Goal: Task Accomplishment & Management: Manage account settings

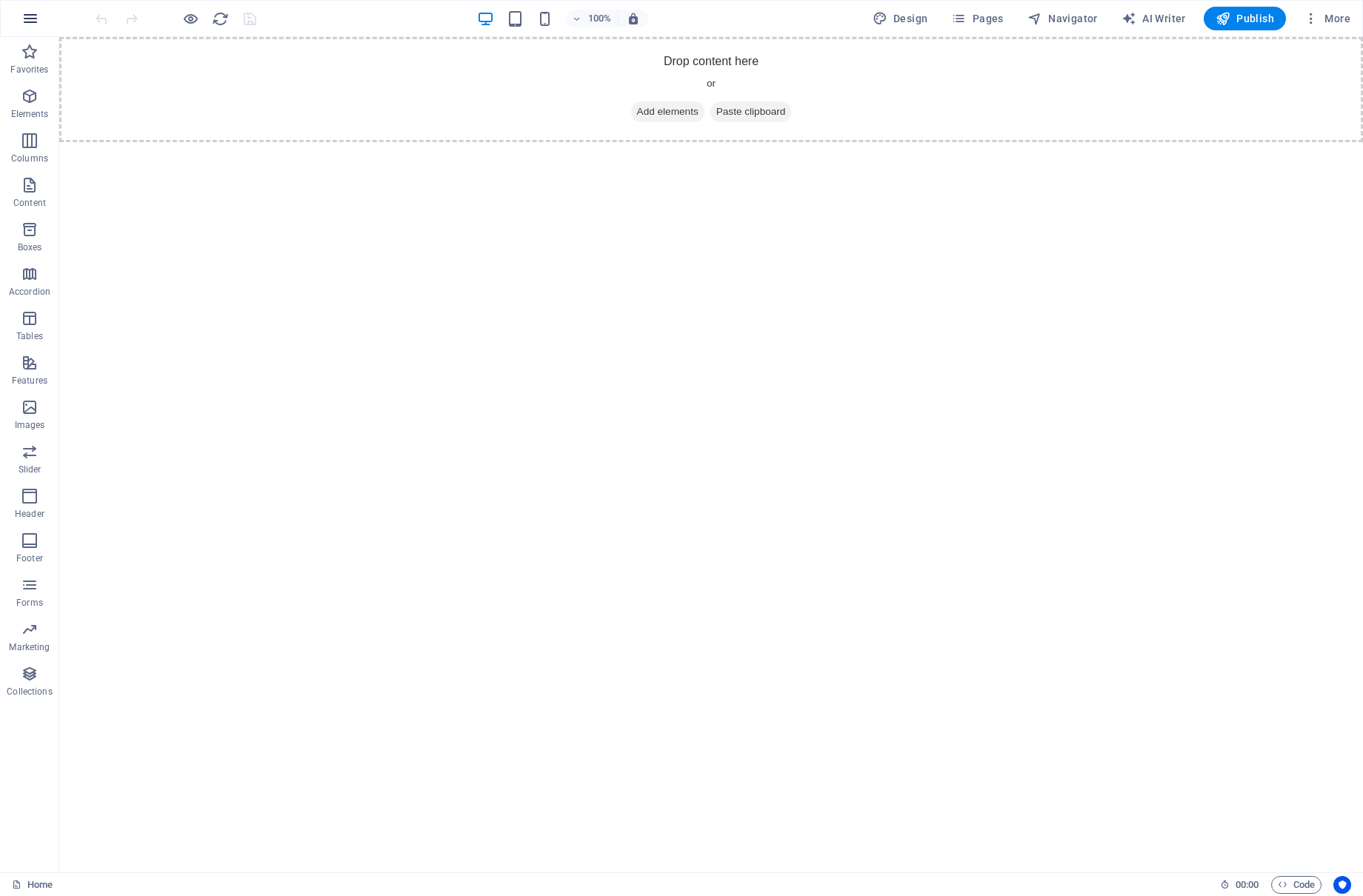
click at [33, 19] on icon "button" at bounding box center [31, 18] width 17 height 17
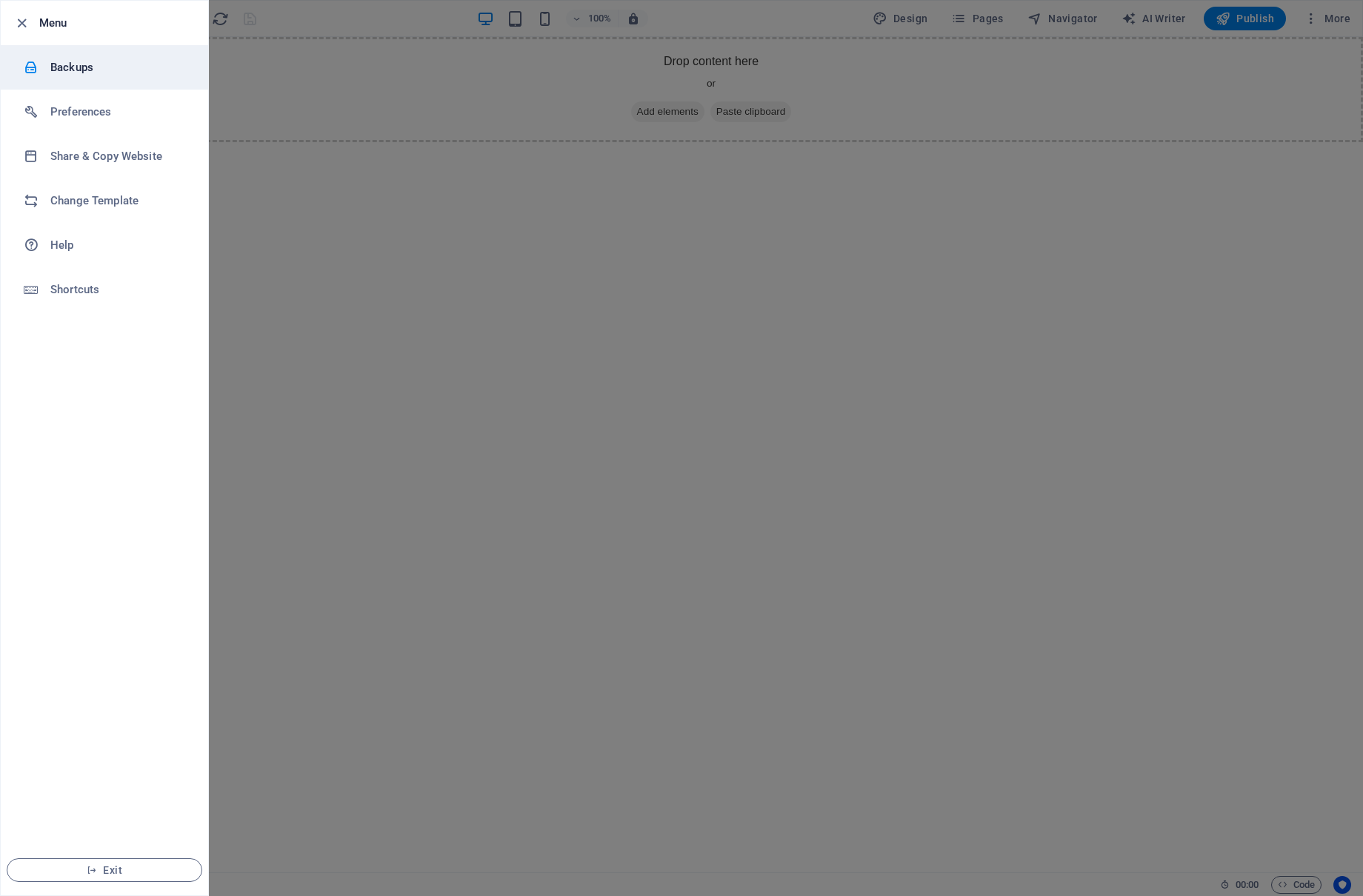
click at [51, 66] on h6 "Backups" at bounding box center [119, 67] width 137 height 17
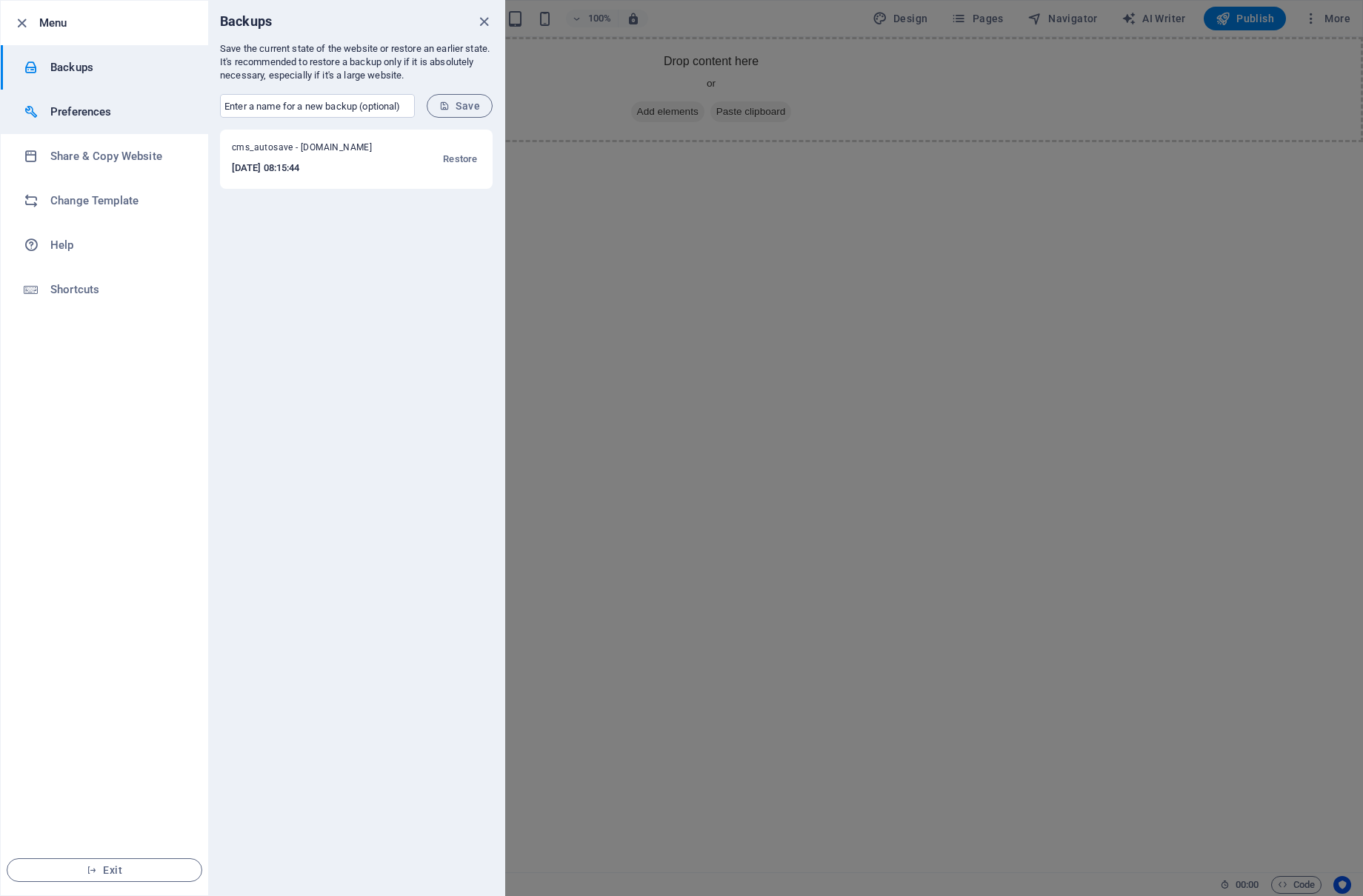
click at [72, 119] on h6 "Preferences" at bounding box center [119, 112] width 137 height 17
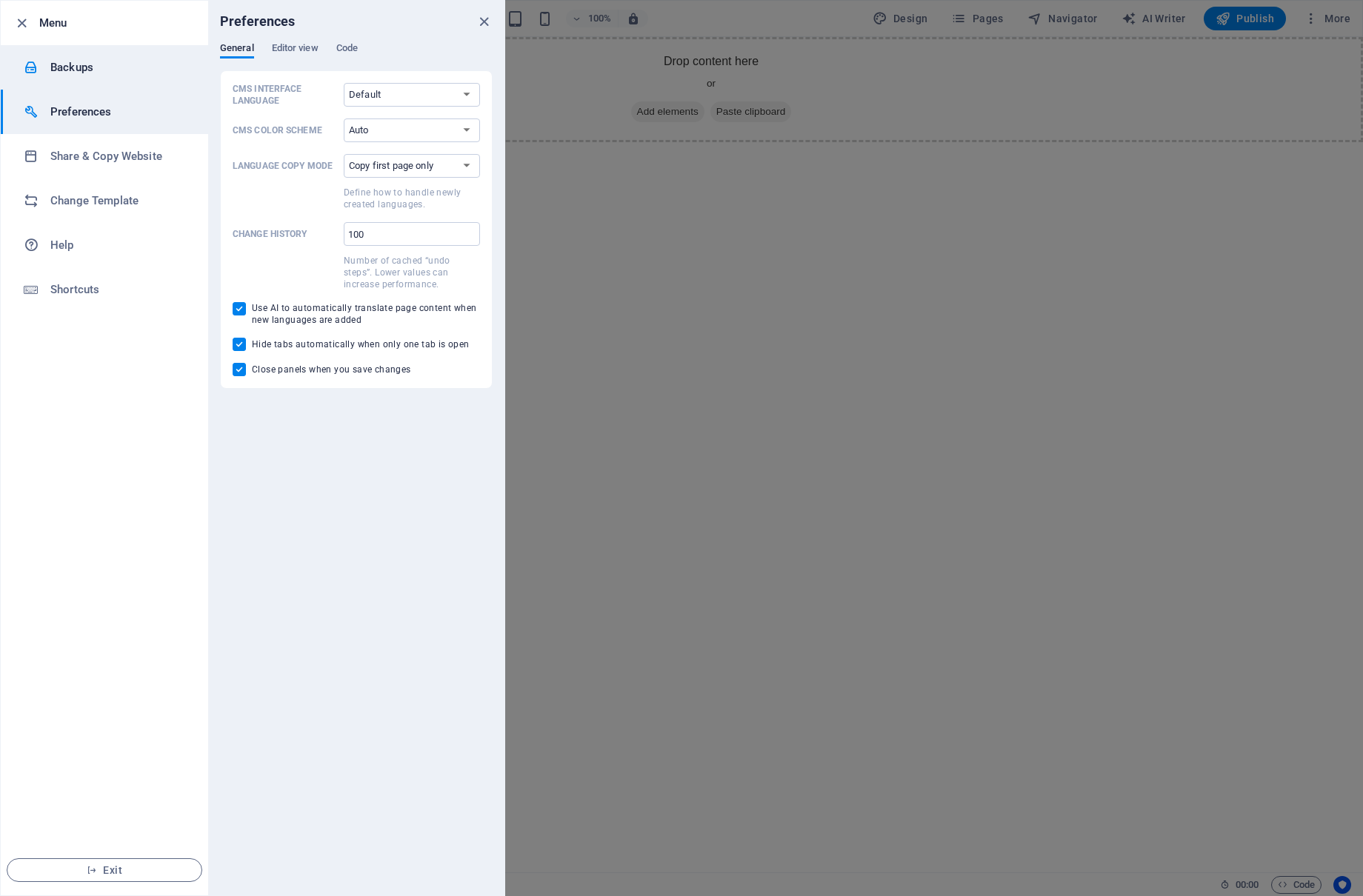
click at [85, 62] on h6 "Backups" at bounding box center [119, 67] width 137 height 17
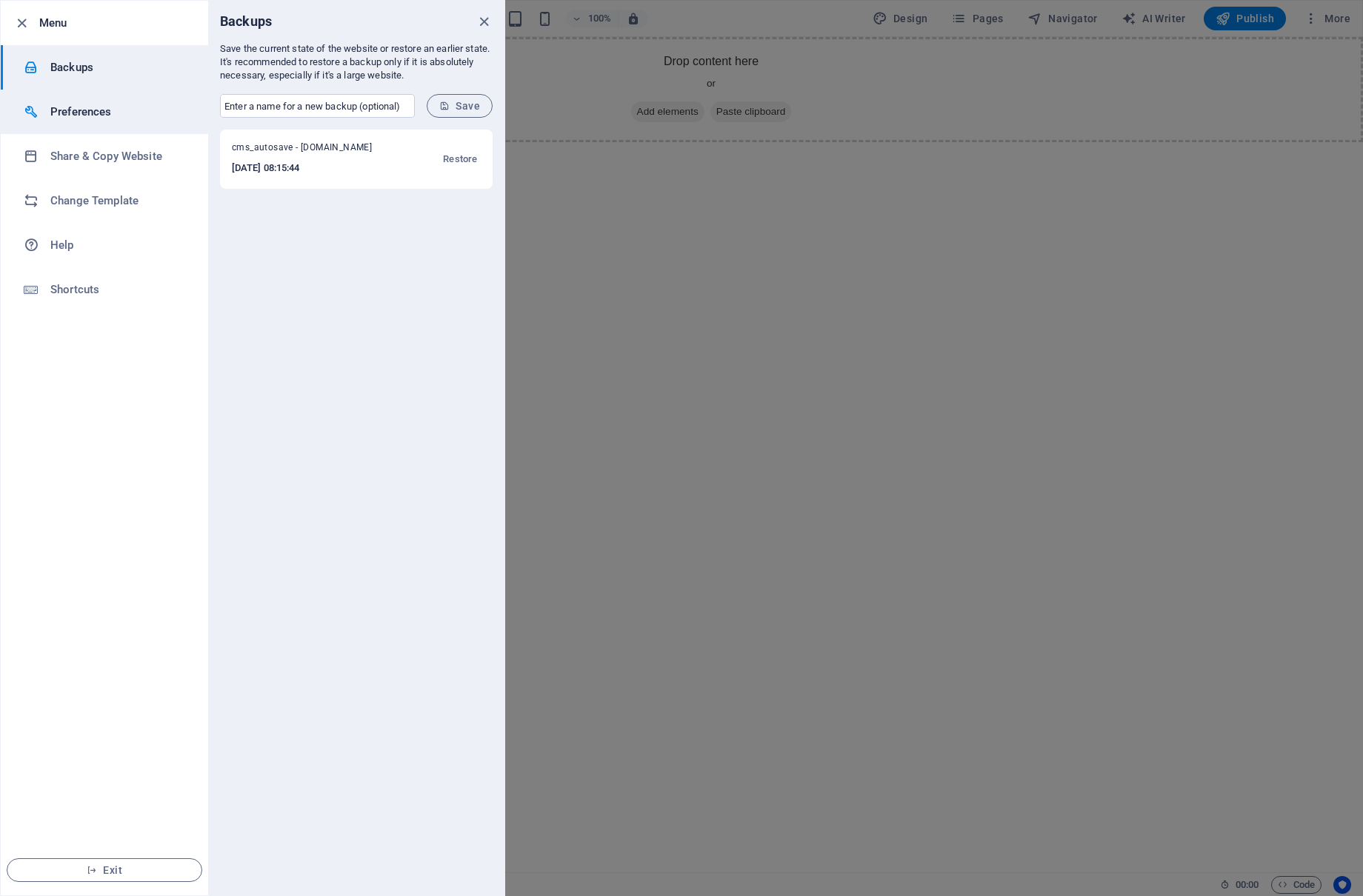
click at [140, 131] on li "Preferences" at bounding box center [105, 112] width 208 height 44
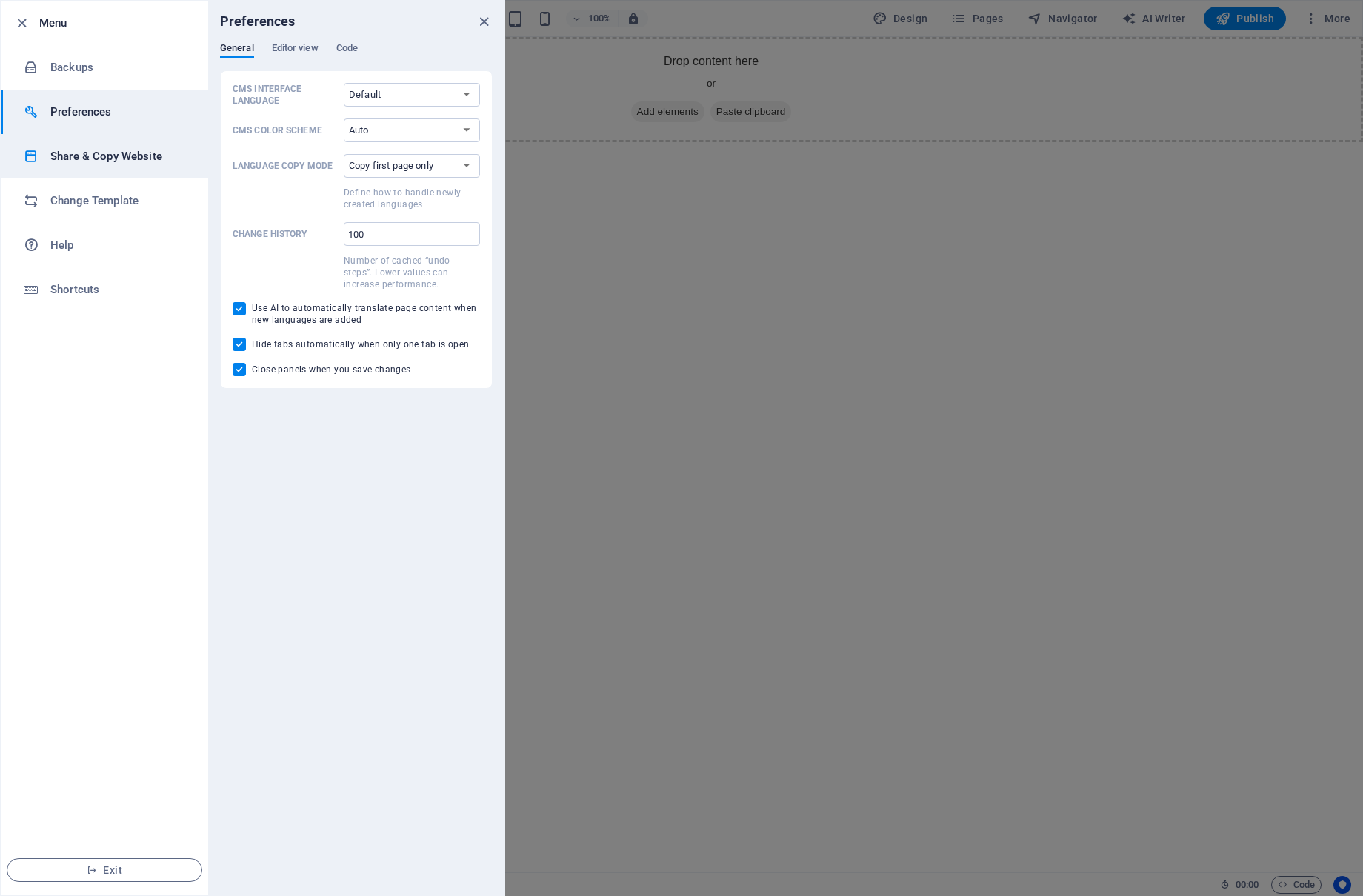
click at [140, 158] on h6 "Share & Copy Website" at bounding box center [119, 156] width 137 height 17
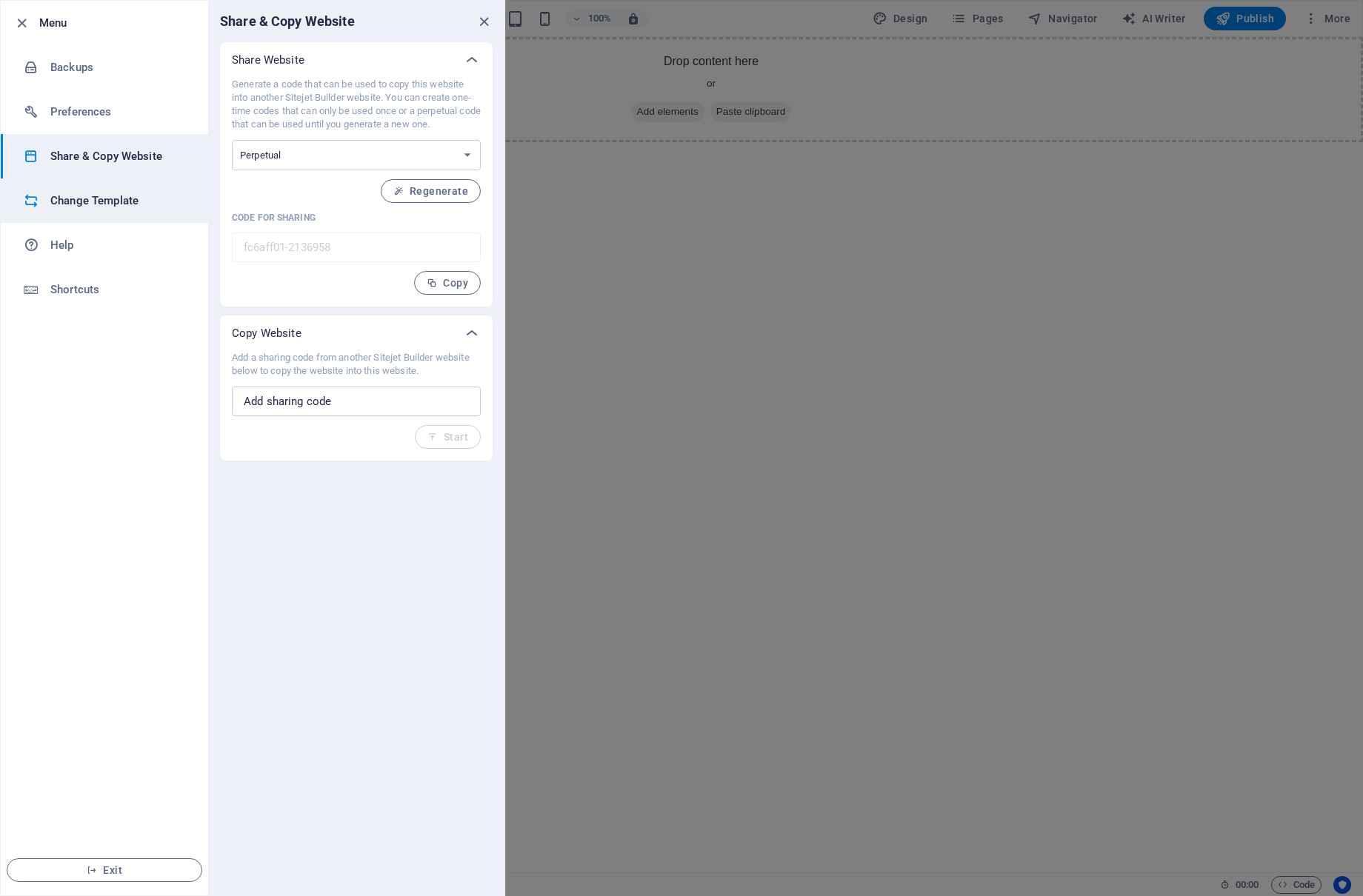
click at [138, 203] on h6 "Change Template" at bounding box center [119, 200] width 137 height 17
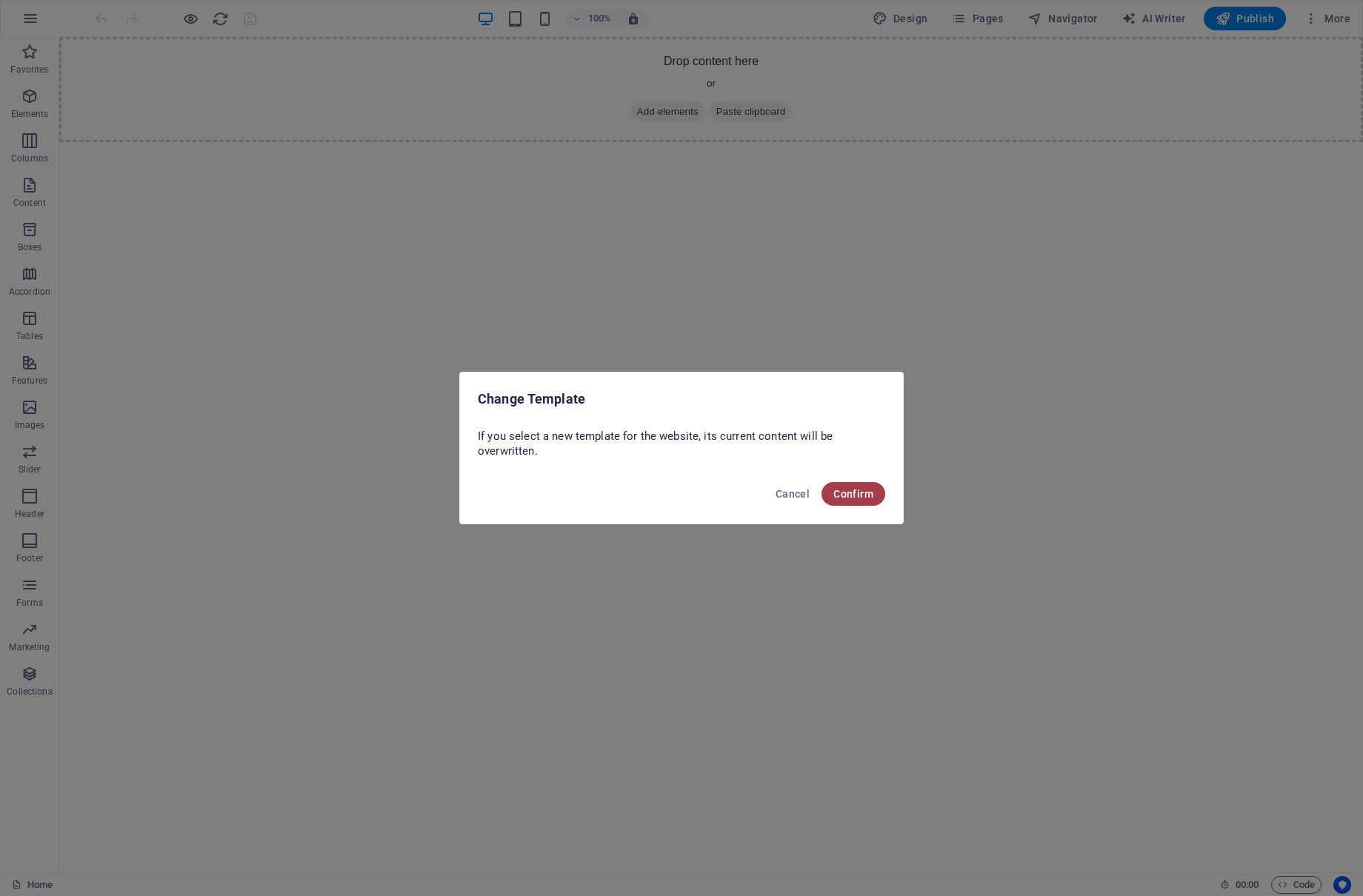
click at [862, 492] on span "Confirm" at bounding box center [854, 494] width 40 height 12
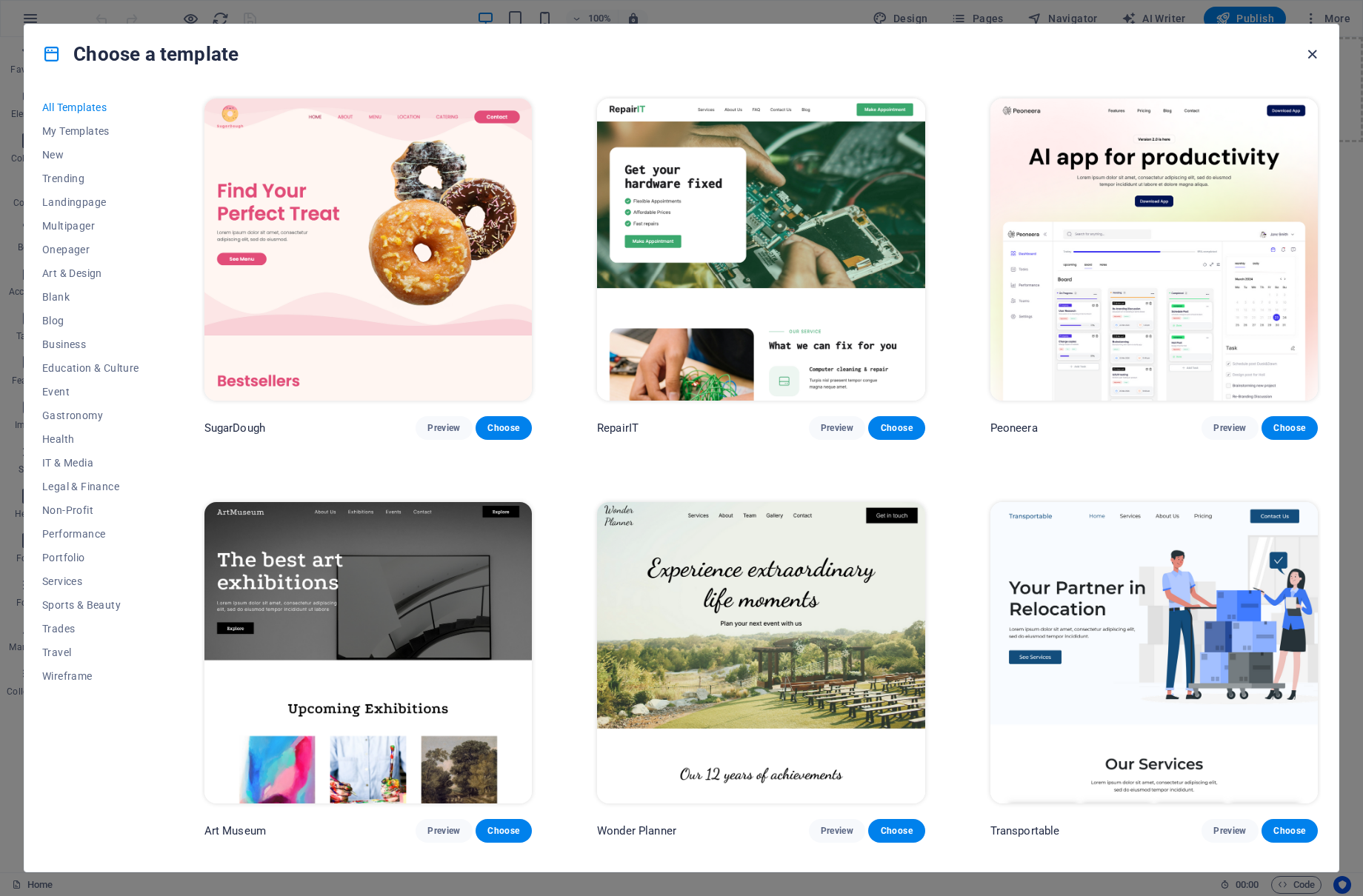
click at [1308, 51] on icon "button" at bounding box center [1313, 55] width 17 height 17
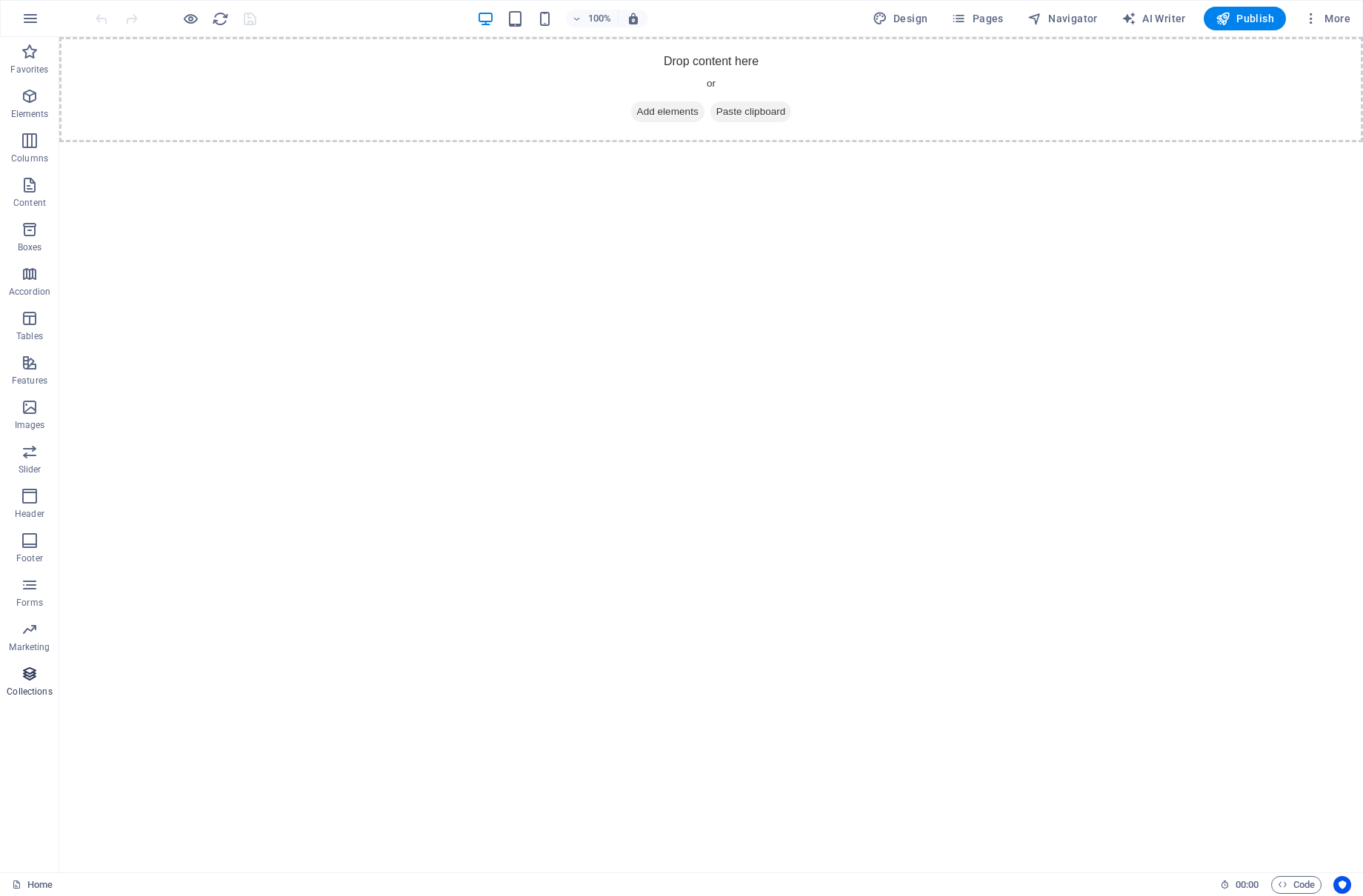
click at [31, 679] on icon "button" at bounding box center [30, 674] width 17 height 17
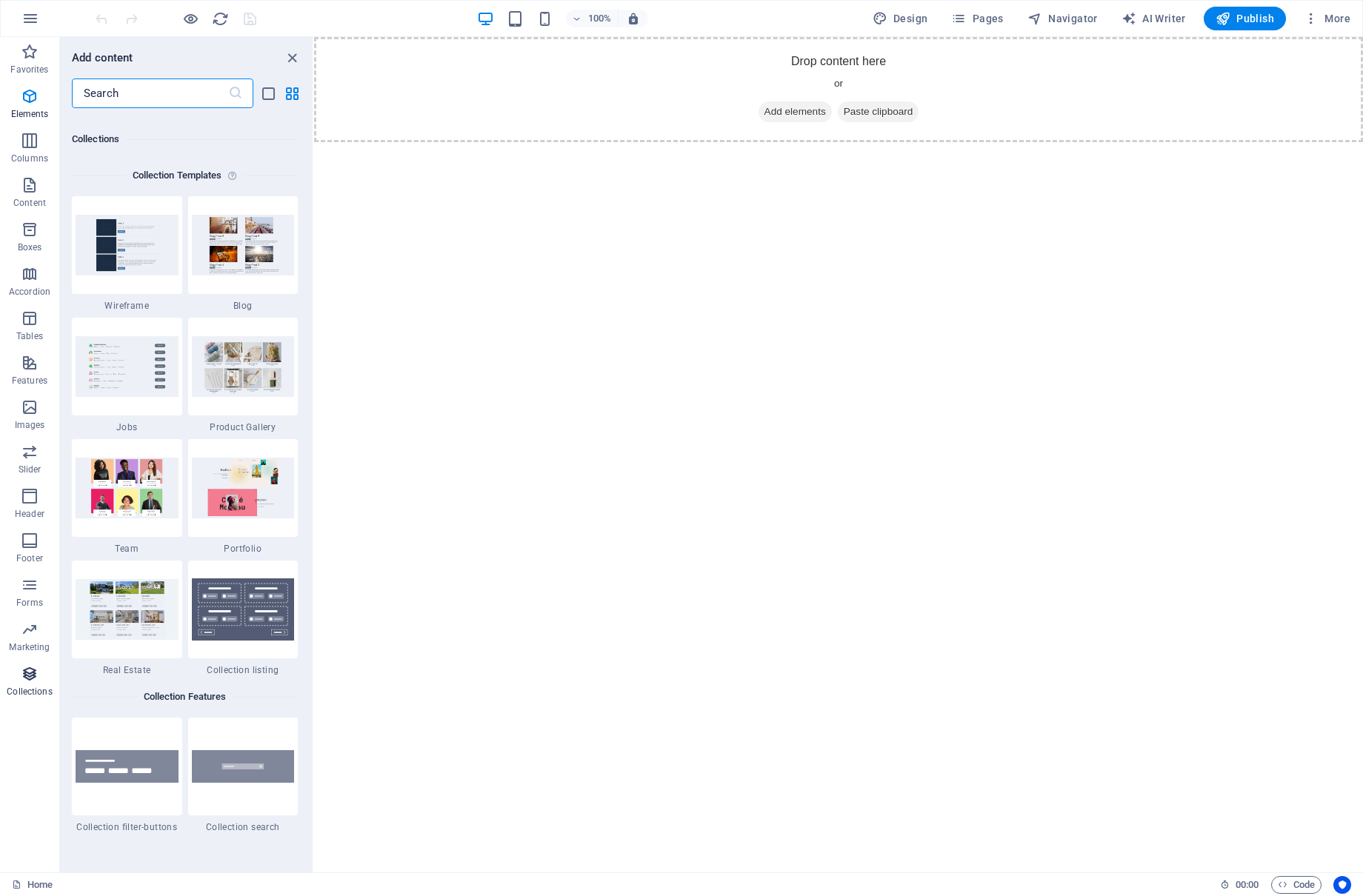
scroll to position [13558, 0]
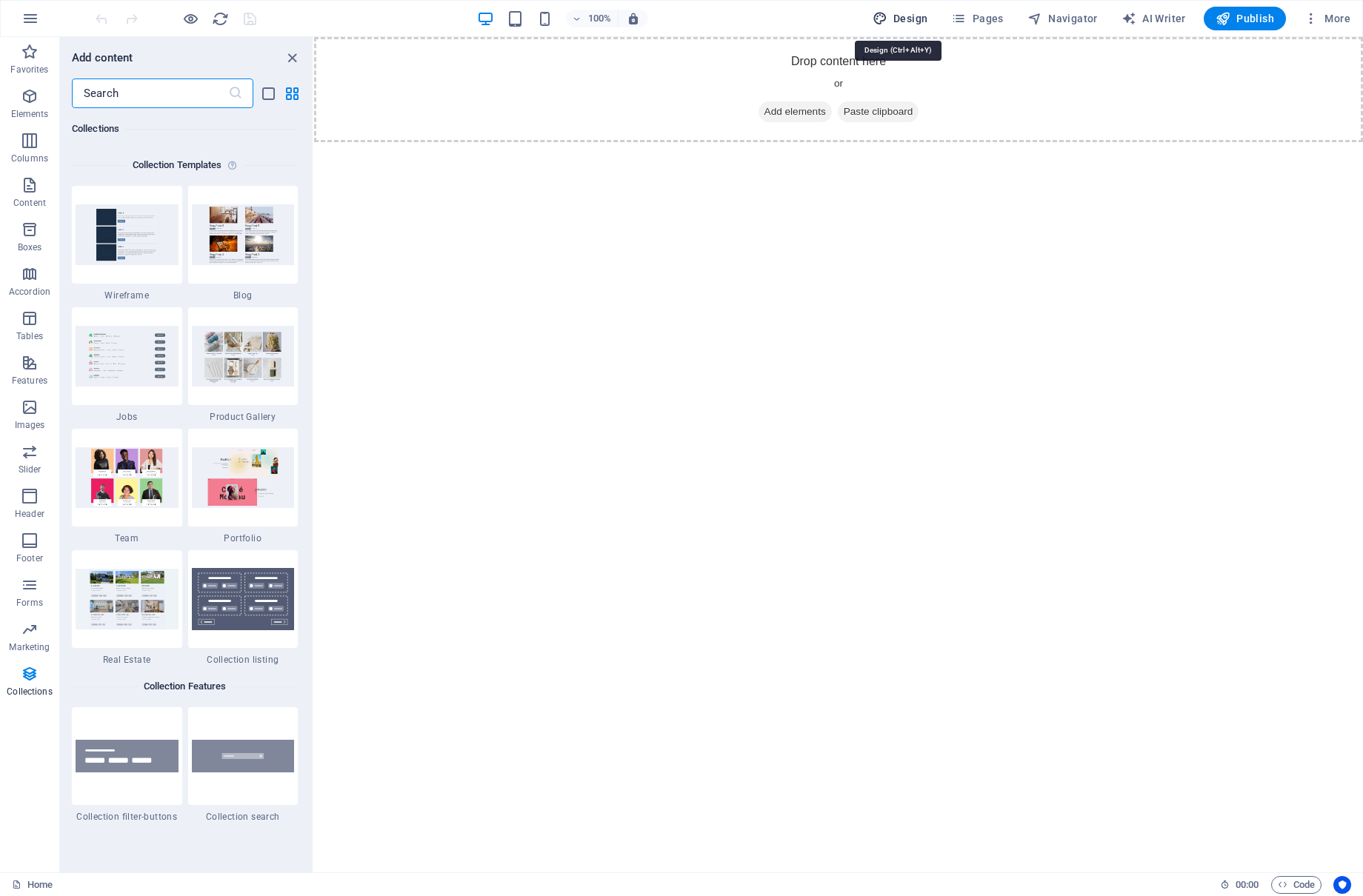
click at [892, 27] on button "Design" at bounding box center [900, 18] width 67 height 24
select select "px"
select select "400"
select select "px"
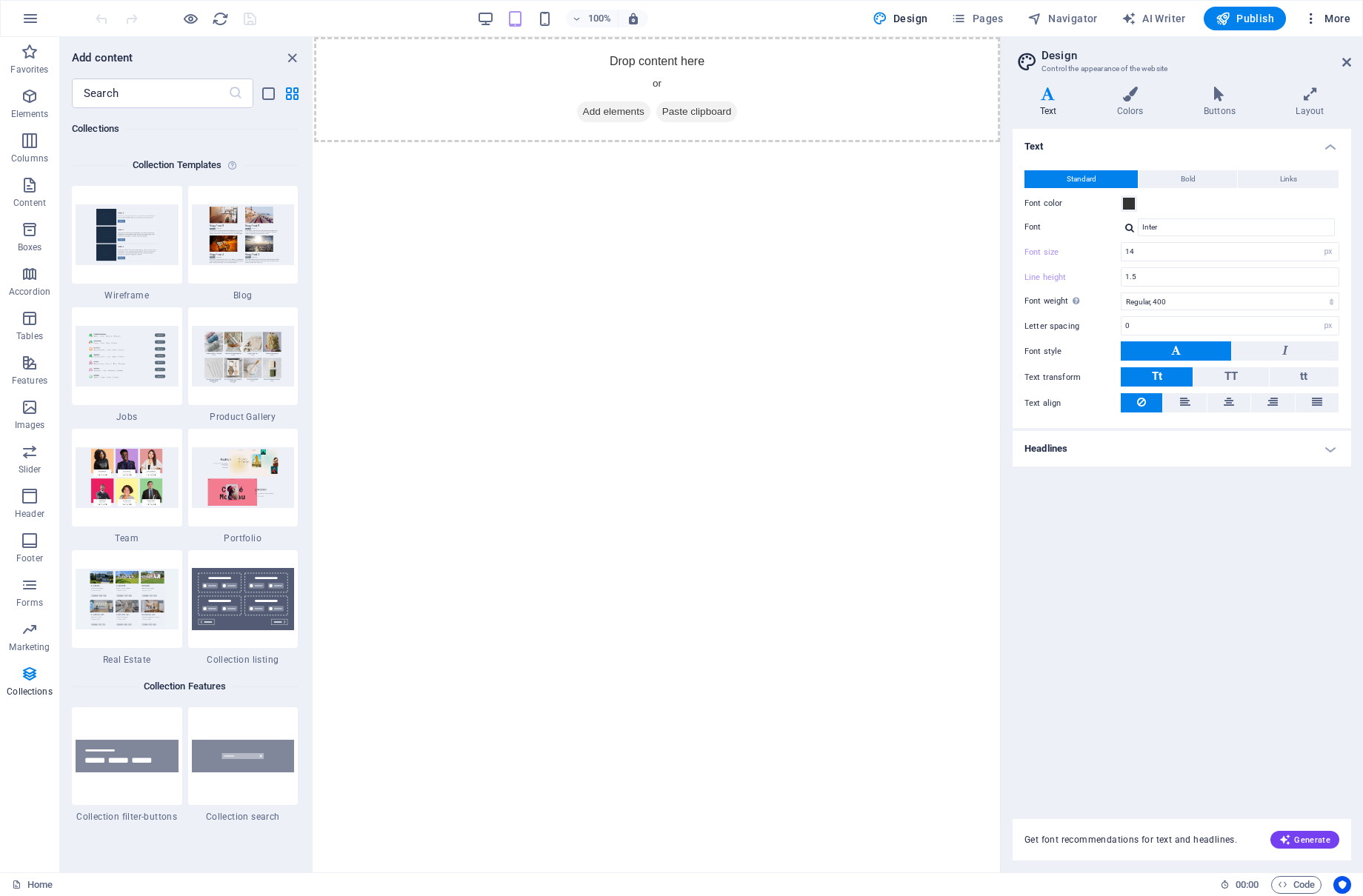
click at [1326, 24] on span "More" at bounding box center [1328, 18] width 47 height 15
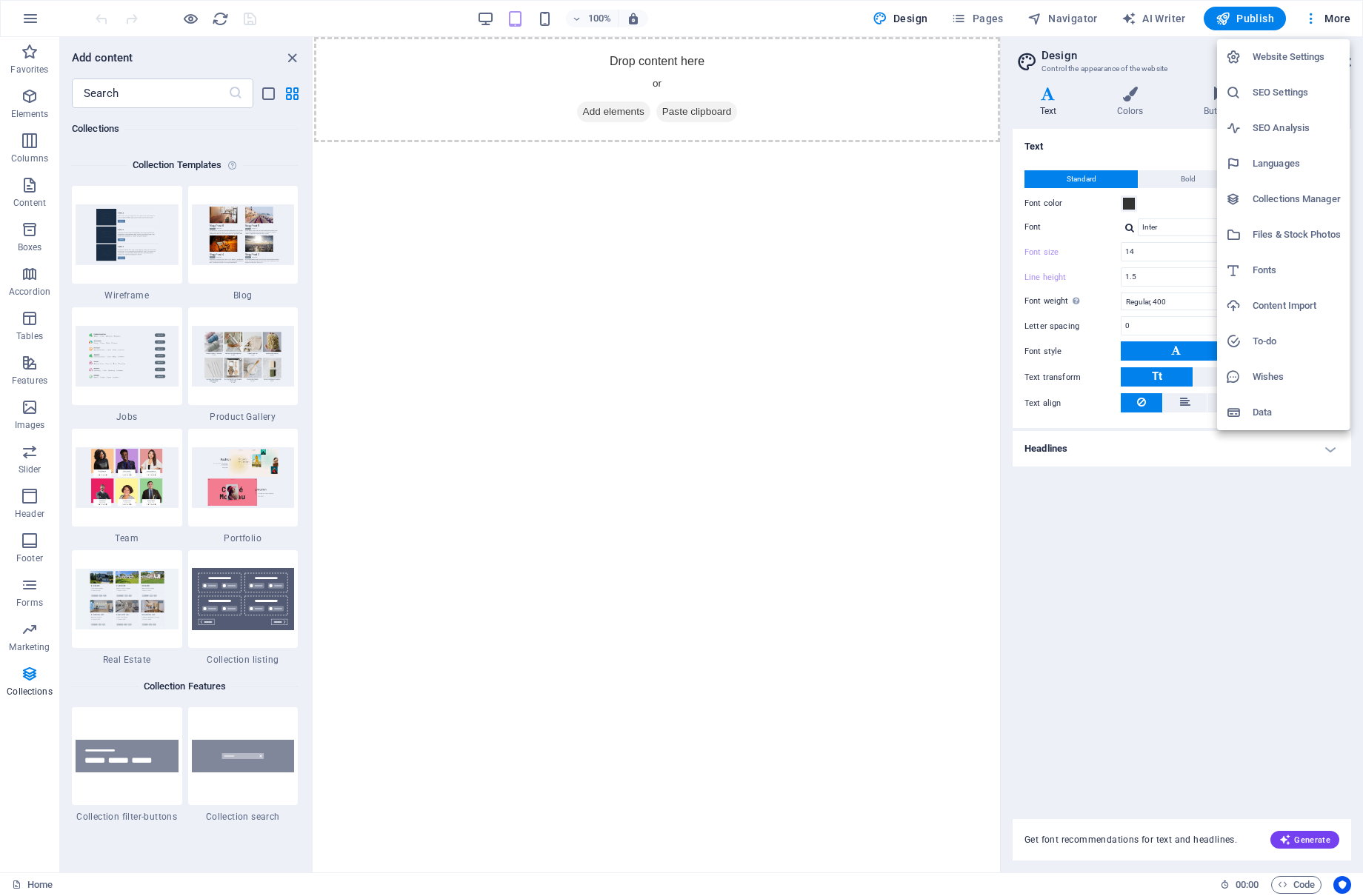
click at [1288, 375] on h6 "Wishes" at bounding box center [1297, 377] width 88 height 17
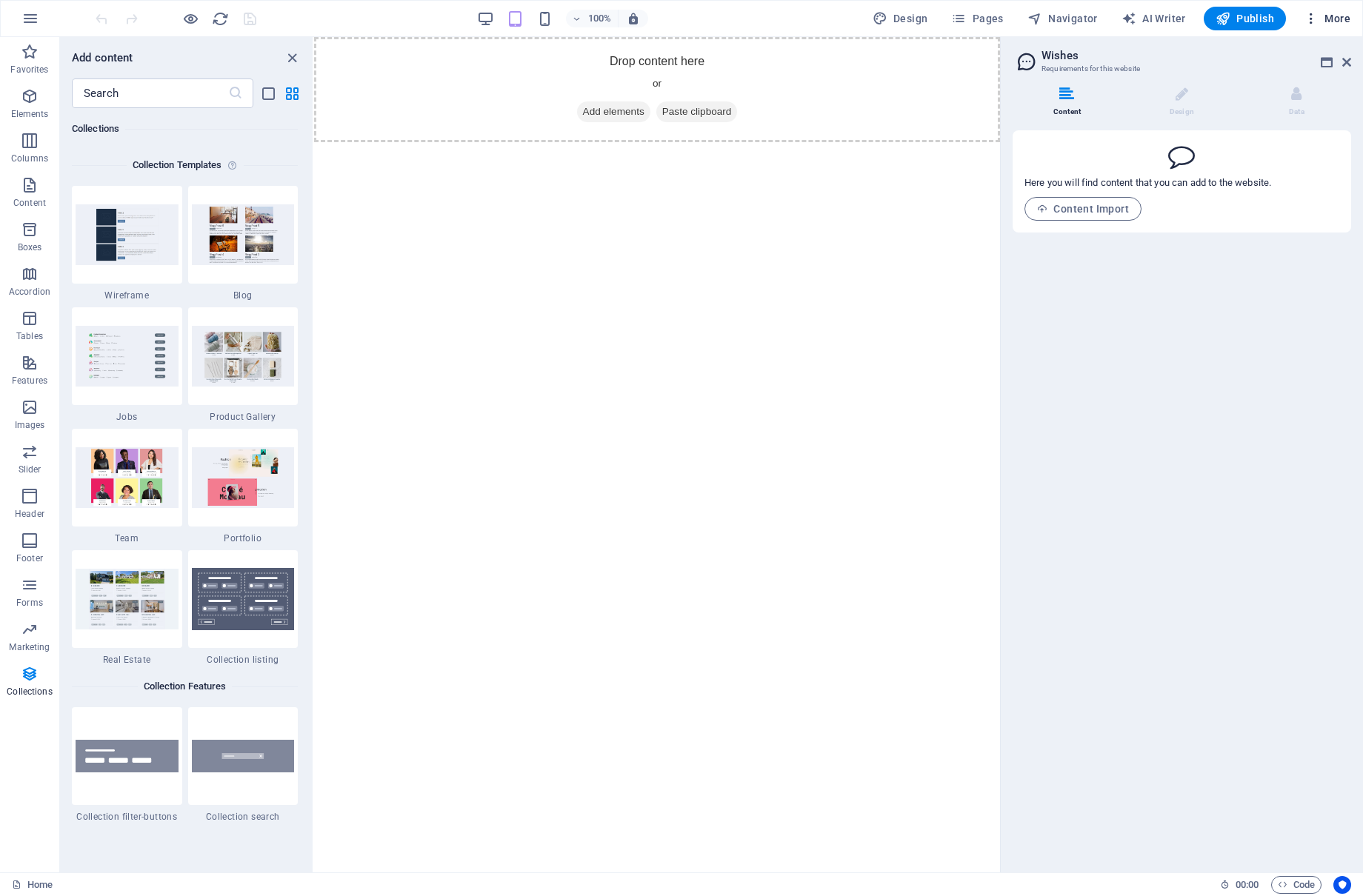
click at [1334, 24] on span "More" at bounding box center [1328, 18] width 47 height 15
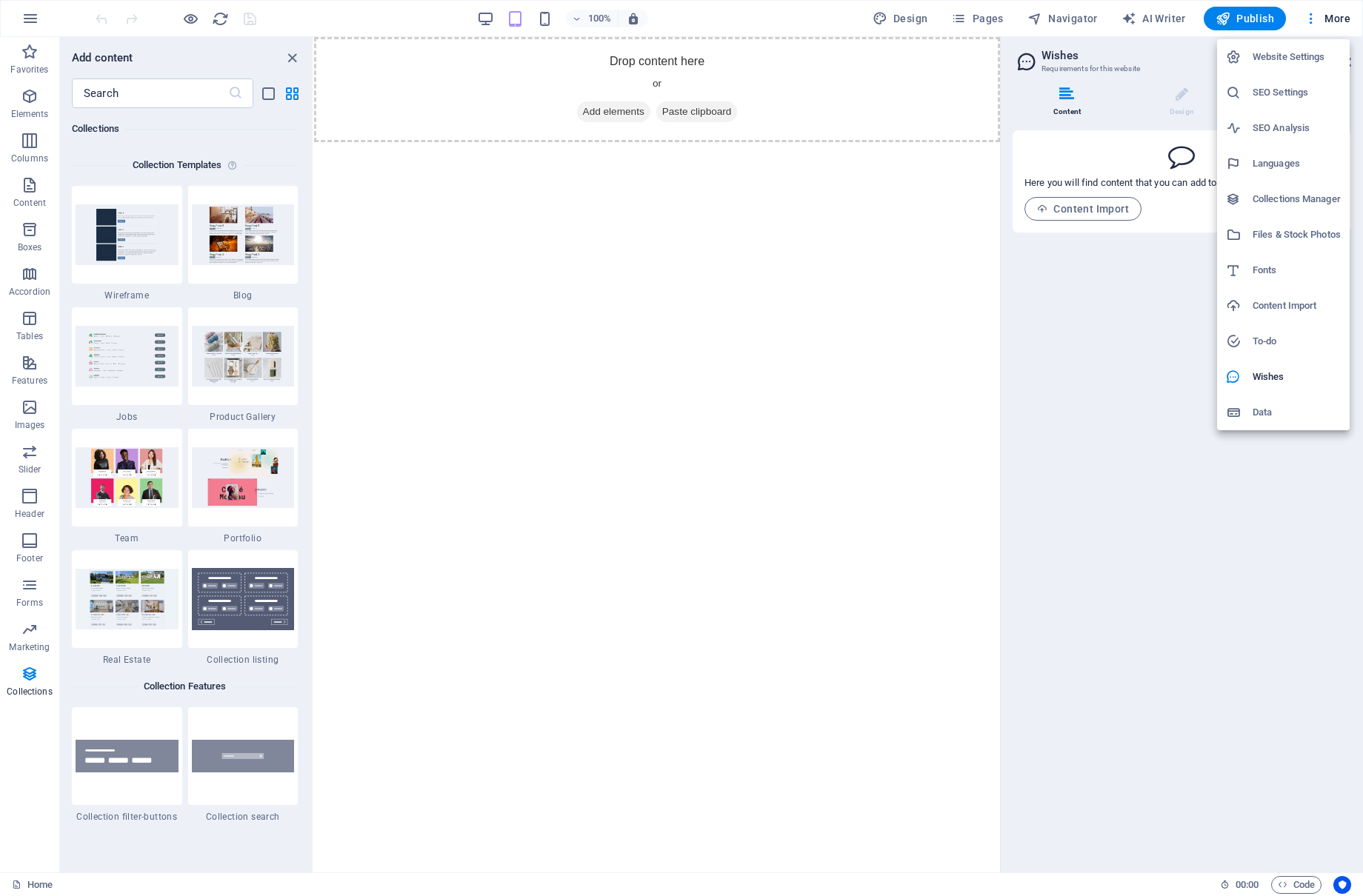
click at [1303, 96] on h6 "SEO Settings" at bounding box center [1297, 92] width 88 height 17
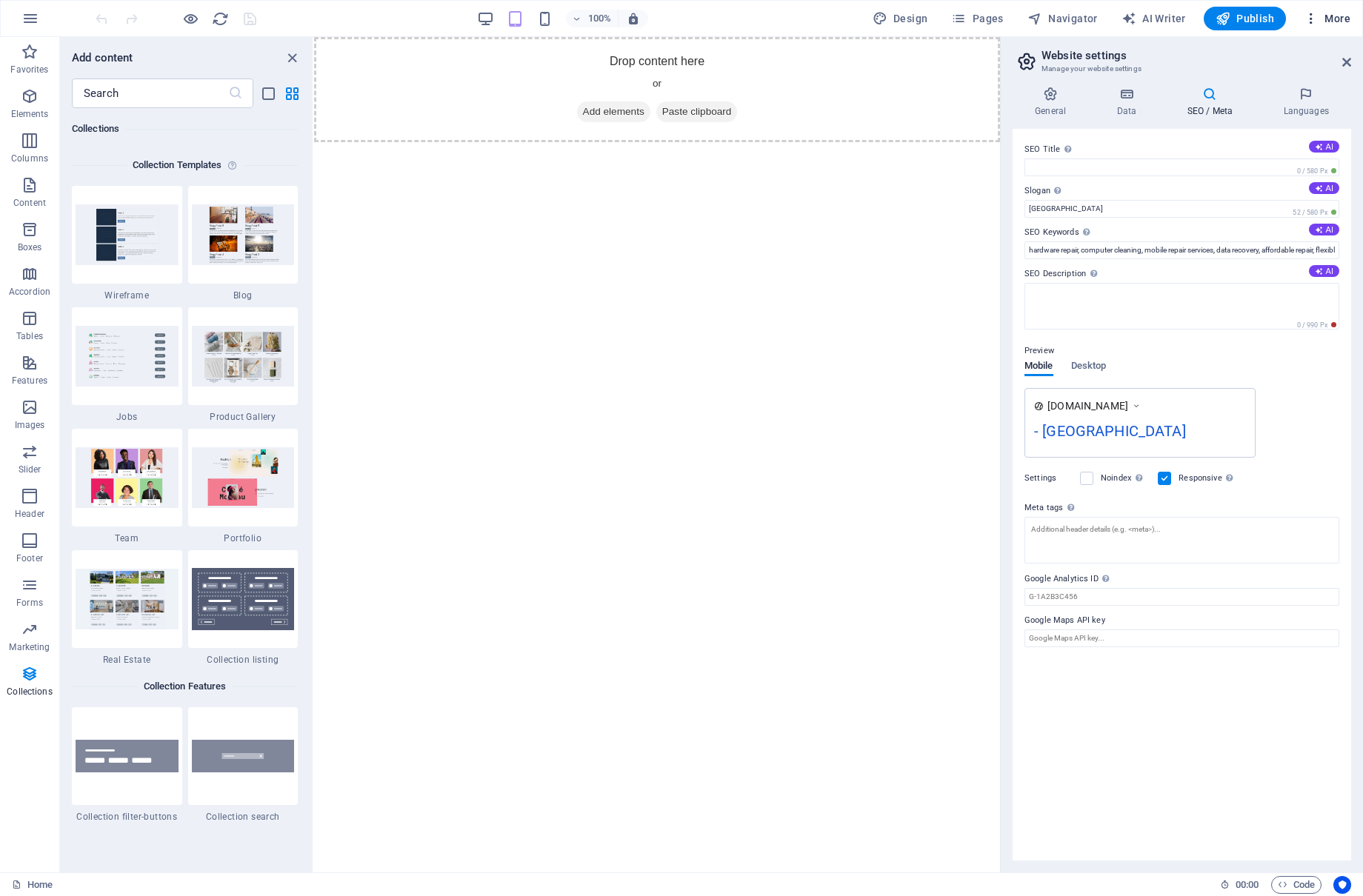
click at [1328, 19] on span "More" at bounding box center [1328, 18] width 47 height 15
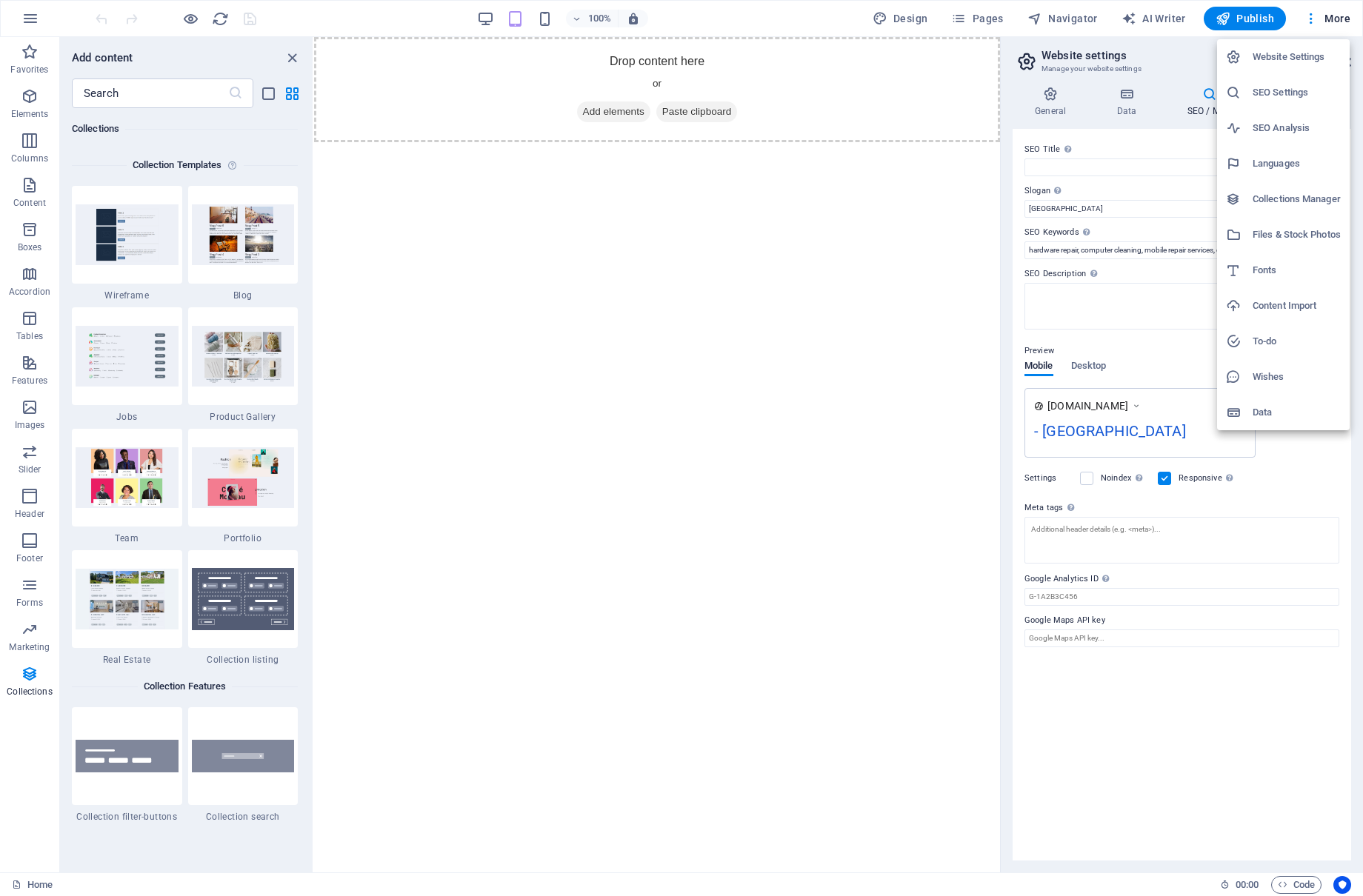
click at [1314, 66] on li "Website Settings" at bounding box center [1284, 57] width 133 height 36
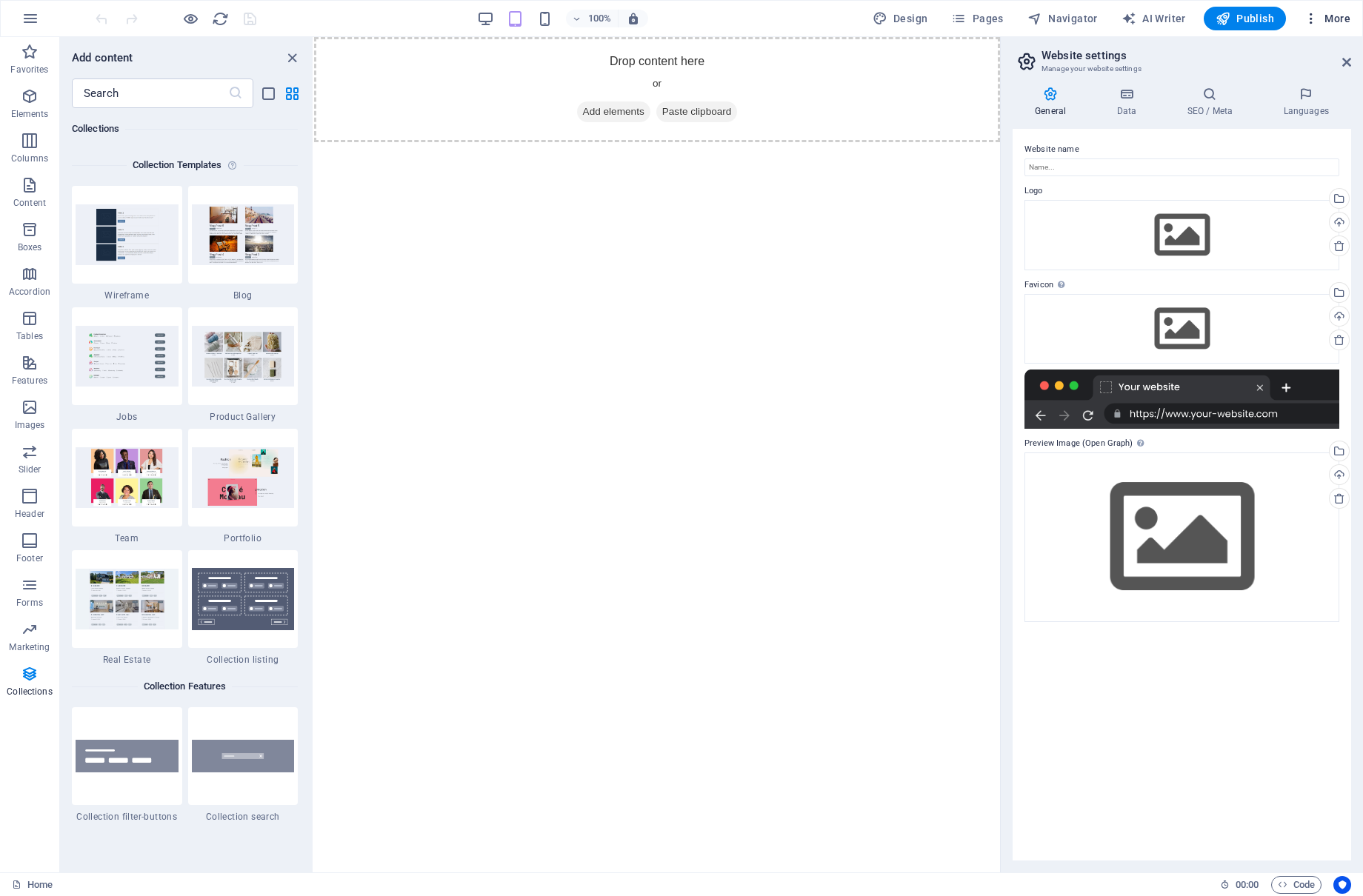
click at [1314, 27] on button "More" at bounding box center [1327, 18] width 58 height 24
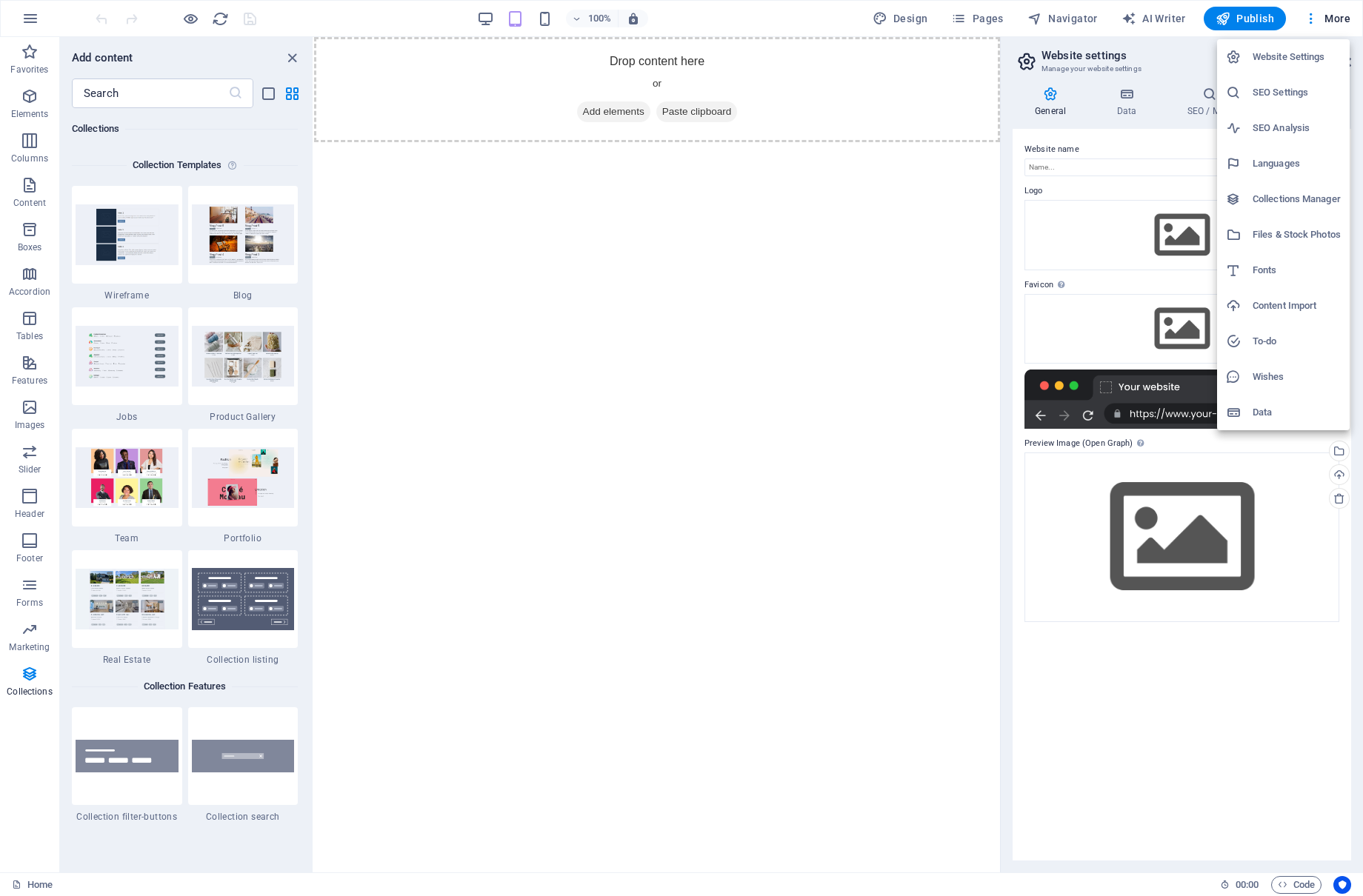
click at [1190, 715] on div at bounding box center [681, 448] width 1363 height 896
